Goal: Find specific page/section: Find specific page/section

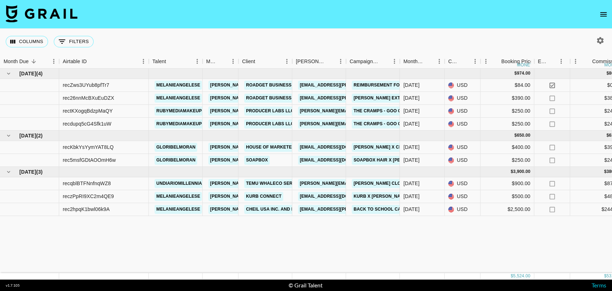
drag, startPoint x: 671, startPoint y: 0, endPoint x: 200, endPoint y: 34, distance: 472.1
click at [200, 34] on div "Columns 0 Filters + Booking" at bounding box center [306, 42] width 612 height 26
click at [63, 43] on icon "Show filters" at bounding box center [62, 41] width 9 height 9
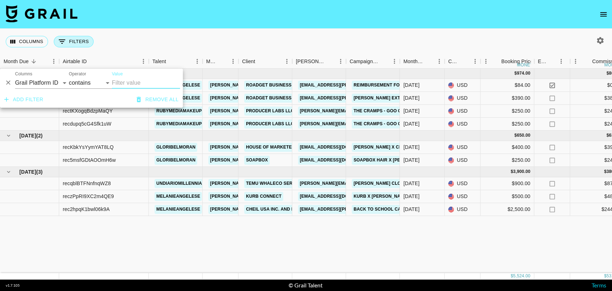
click at [63, 43] on icon "Show filters" at bounding box center [62, 41] width 9 height 9
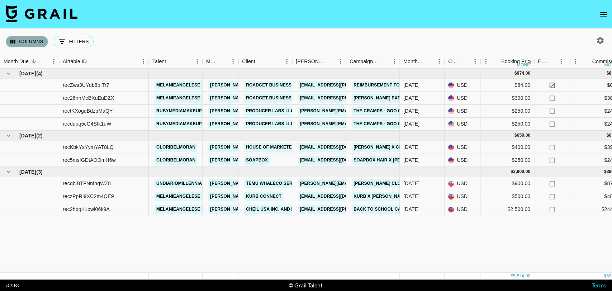
click at [33, 38] on button "Columns" at bounding box center [27, 41] width 42 height 11
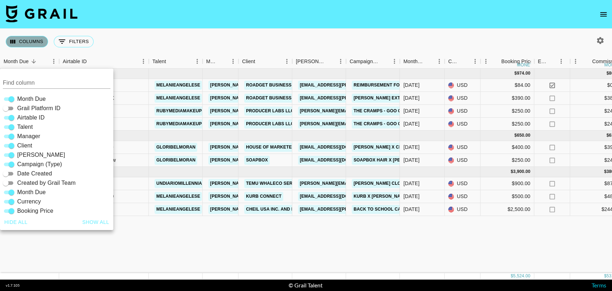
click at [33, 38] on button "Columns" at bounding box center [27, 41] width 42 height 11
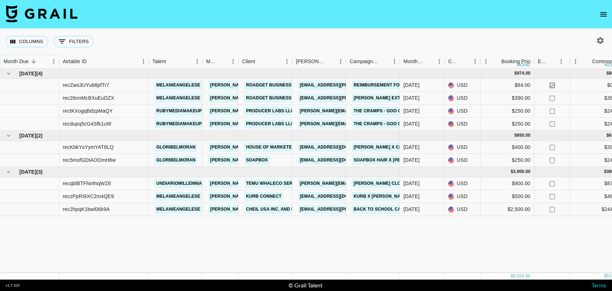
click at [53, 60] on icon "Menu" at bounding box center [53, 61] width 7 height 7
click at [115, 57] on div "Airtable ID" at bounding box center [100, 62] width 75 height 14
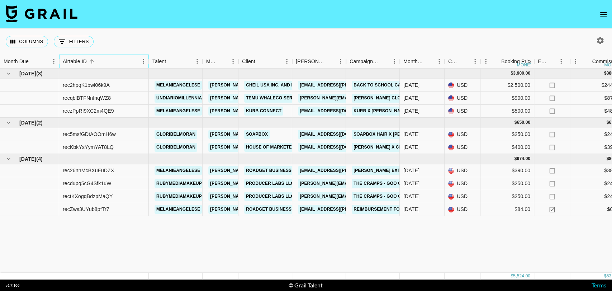
click at [79, 59] on div "Airtable ID" at bounding box center [75, 62] width 24 height 14
click at [32, 36] on button "Columns" at bounding box center [27, 41] width 42 height 11
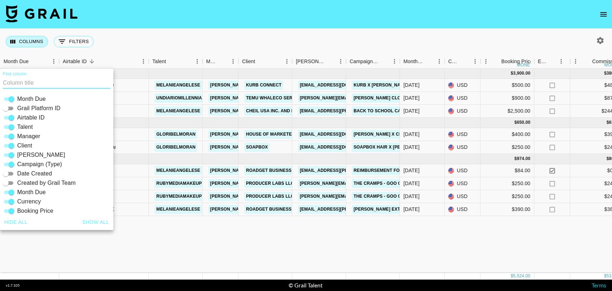
click at [32, 36] on button "Columns" at bounding box center [27, 41] width 42 height 11
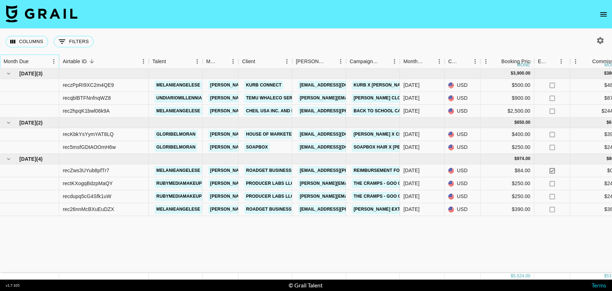
click at [40, 60] on div "Month Due" at bounding box center [26, 62] width 45 height 14
click at [41, 61] on div "Month Due" at bounding box center [26, 62] width 45 height 14
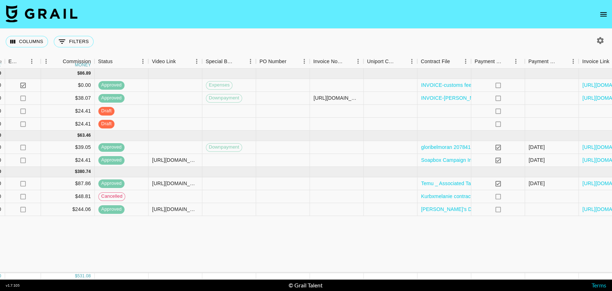
scroll to position [0, 578]
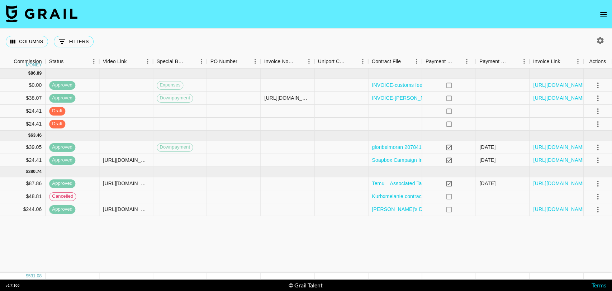
click at [599, 41] on icon "button" at bounding box center [600, 40] width 7 height 7
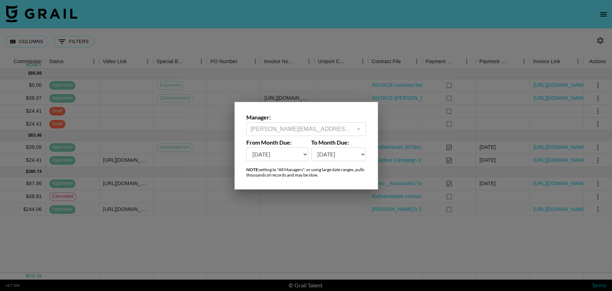
click at [295, 153] on select "[DATE] Sep '[DATE] [DATE] '[DATE] May '[DATE] Mar '[DATE] Jan '[DATE] Nov '[DAT…" at bounding box center [277, 154] width 62 height 14
select select "[DATE]"
click at [246, 147] on select "[DATE] Sep '[DATE] [DATE] '[DATE] May '[DATE] Mar '[DATE] Jan '[DATE] Nov '[DAT…" at bounding box center [277, 154] width 62 height 14
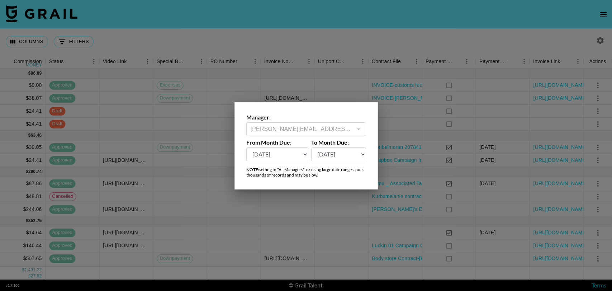
click at [370, 24] on div at bounding box center [306, 145] width 612 height 291
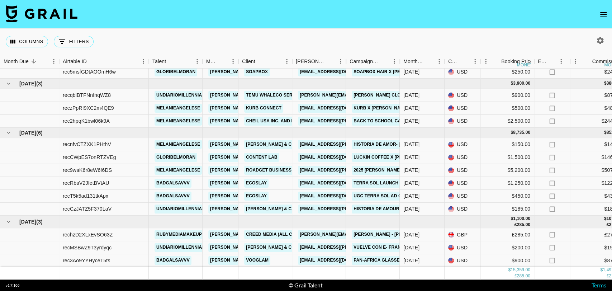
scroll to position [0, 0]
